Goal: Find specific page/section: Find specific page/section

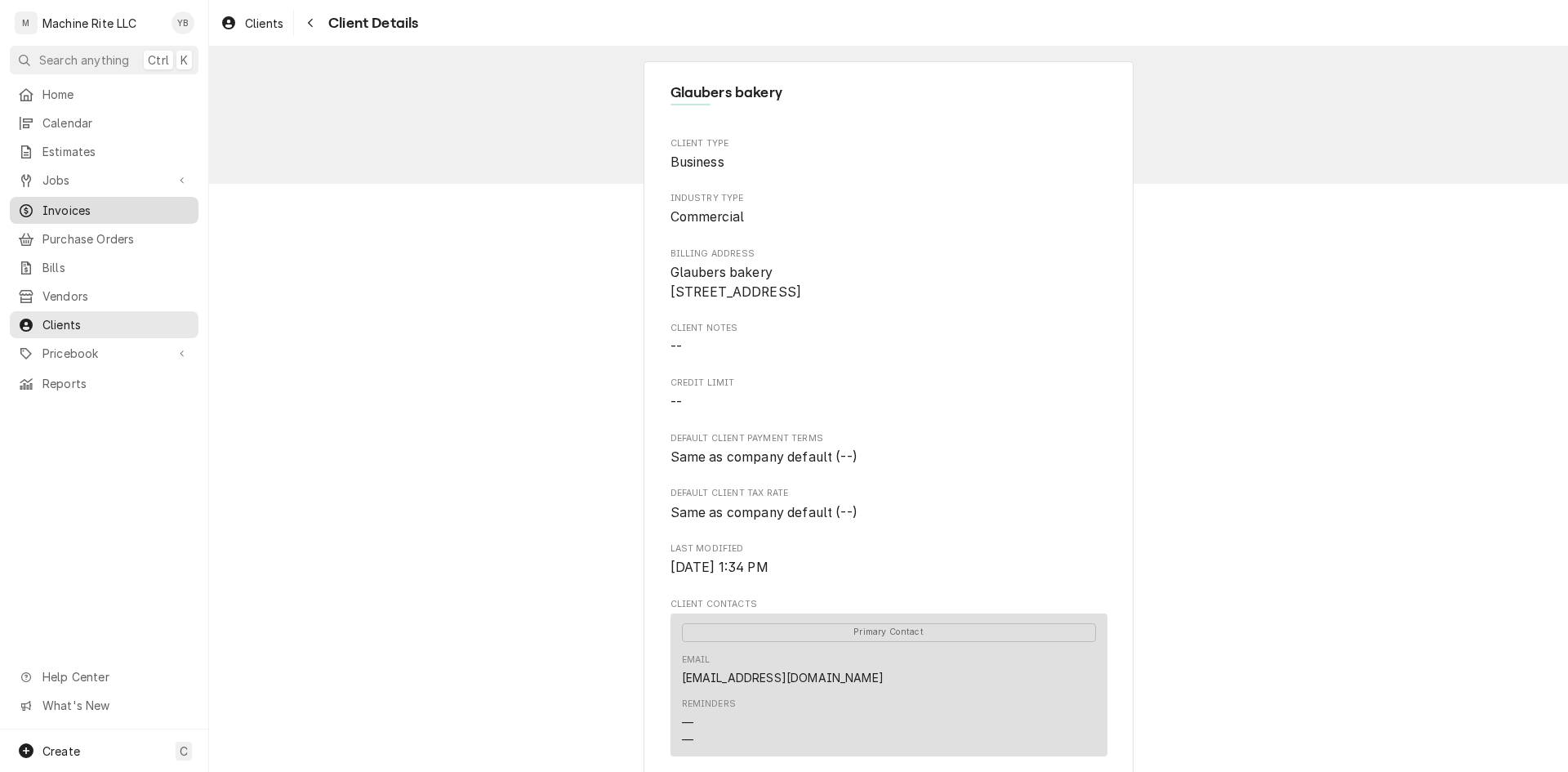
click at [131, 201] on span "Invoices" at bounding box center [117, 210] width 148 height 17
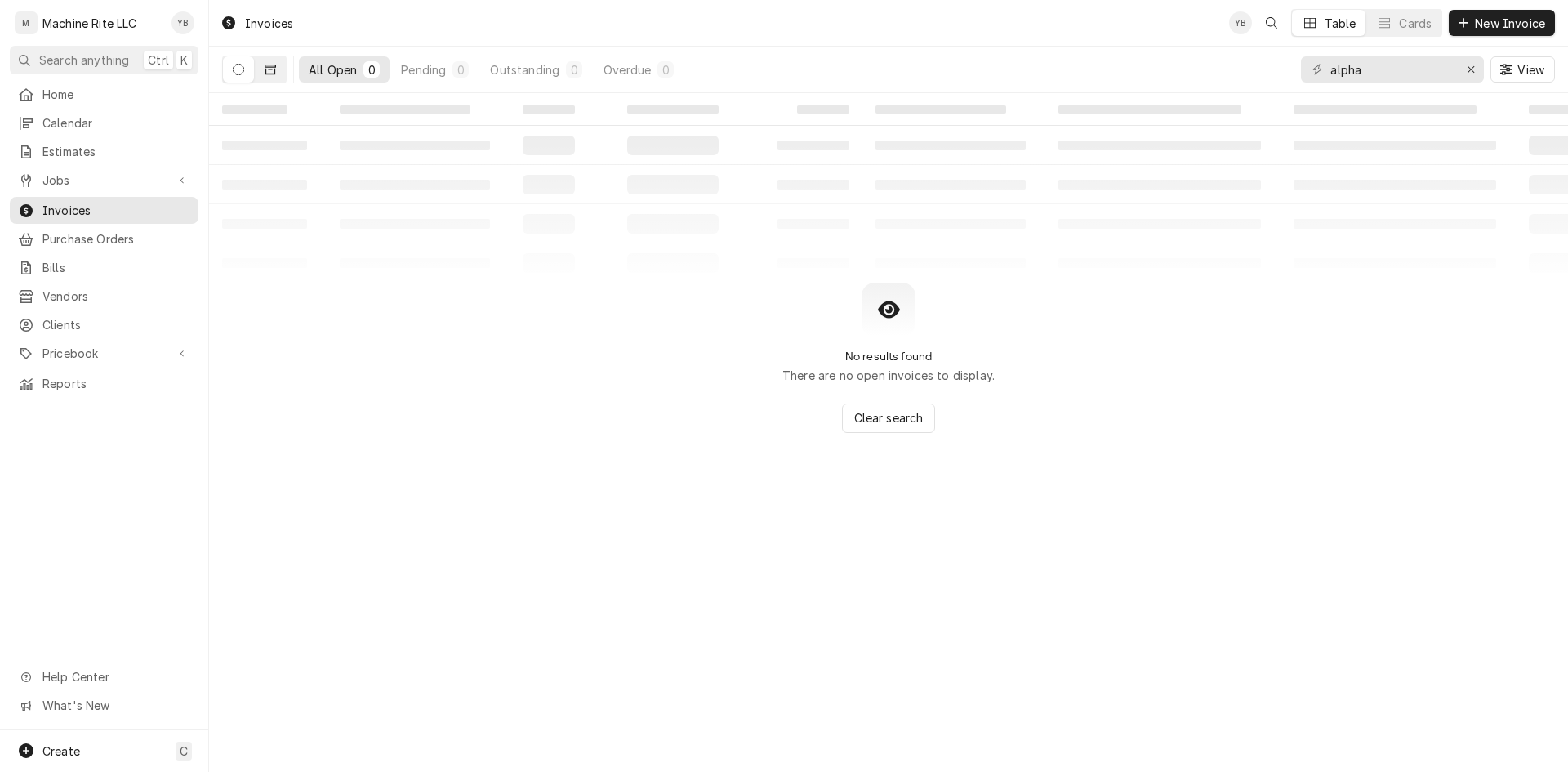
click at [276, 64] on button "Dynamic Content Wrapper" at bounding box center [270, 69] width 31 height 27
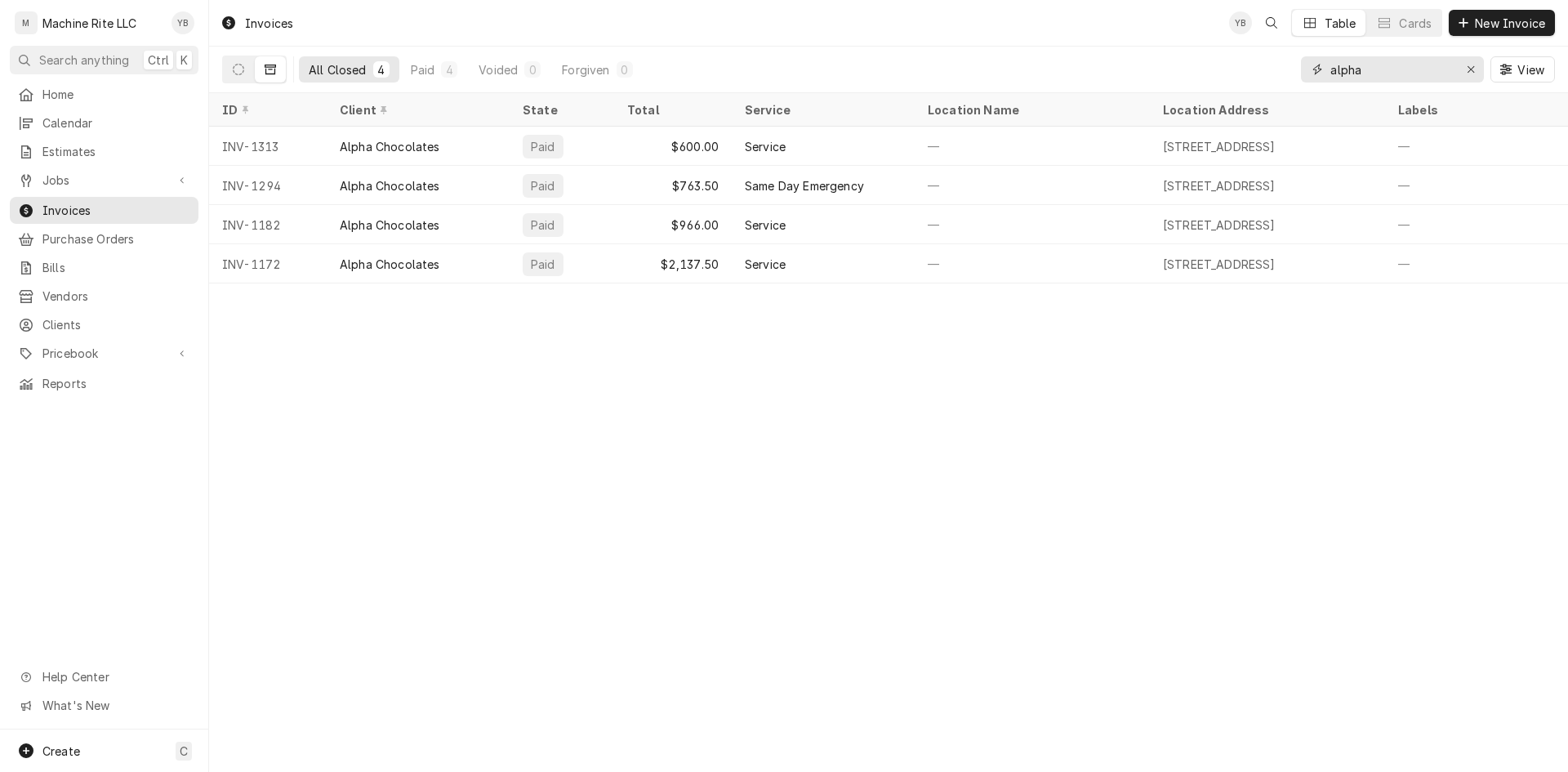
drag, startPoint x: 1375, startPoint y: 65, endPoint x: 1182, endPoint y: 62, distance: 193.0
click at [1182, 66] on div "All Closed 4 Paid 4 Voided 0 Forgiven 0 alpha View" at bounding box center [889, 69] width 1333 height 46
drag, startPoint x: 1317, startPoint y: 80, endPoint x: 1294, endPoint y: 88, distance: 24.4
click at [1294, 88] on div "All Closed 3 Paid 3 Voided 0 Forgiven 0 baketi View" at bounding box center [889, 69] width 1333 height 46
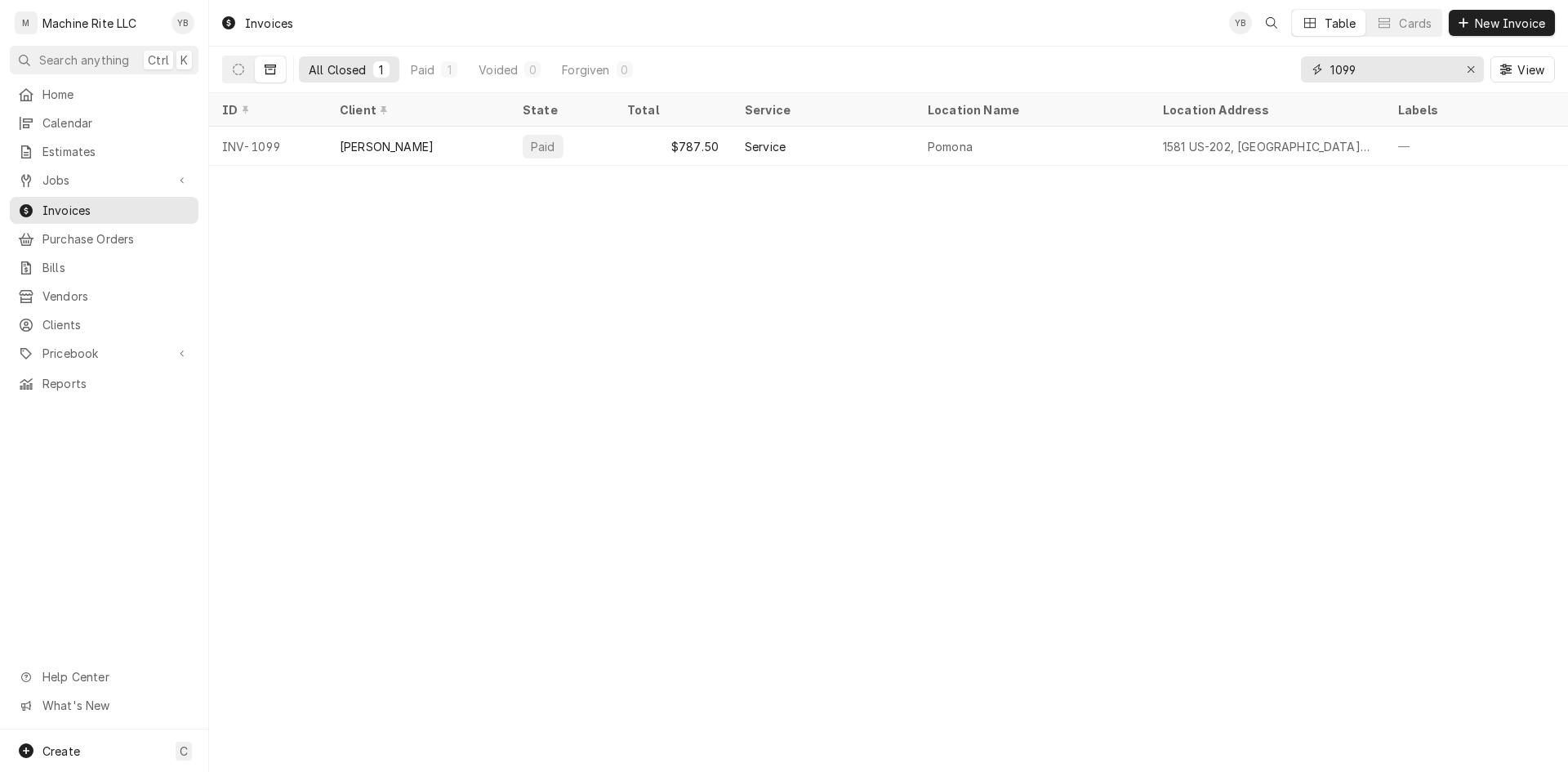
type input "1099"
